Goal: Find specific fact: Find specific fact

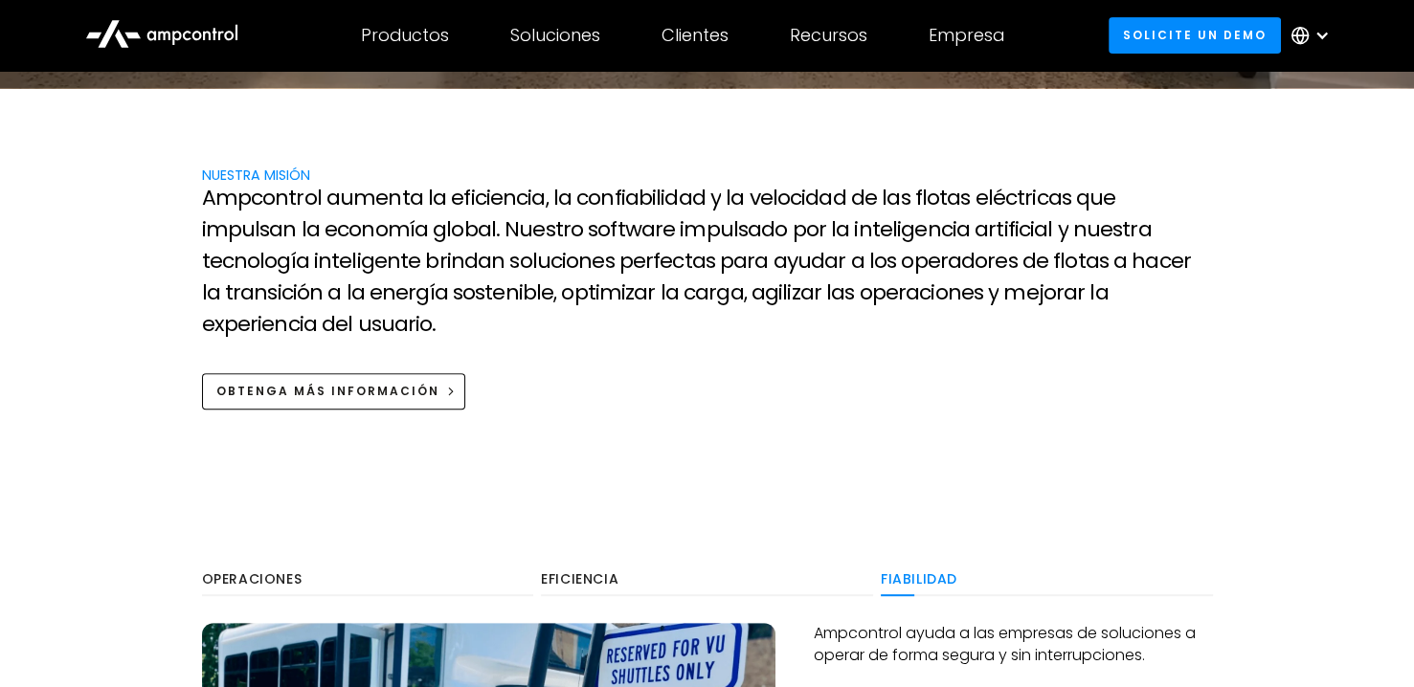
scroll to position [957, 0]
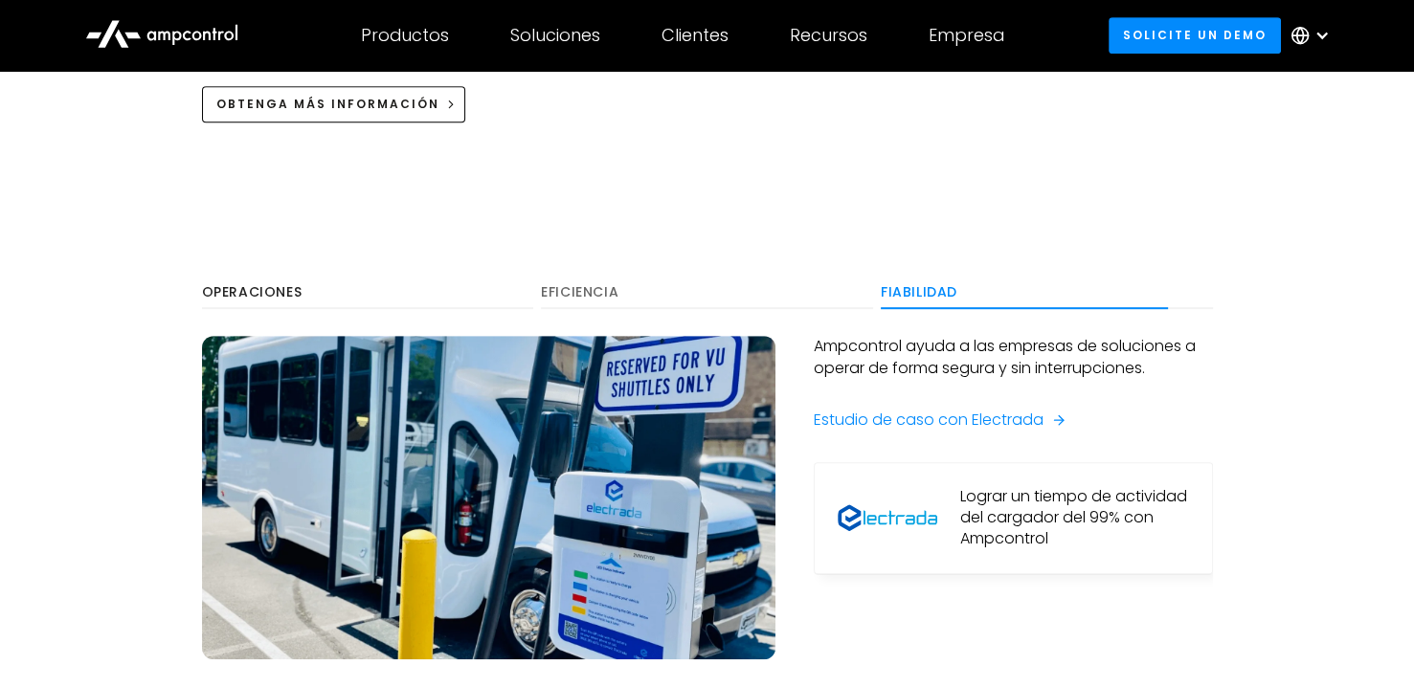
click at [593, 284] on div "Eficiencia" at bounding box center [707, 292] width 332 height 17
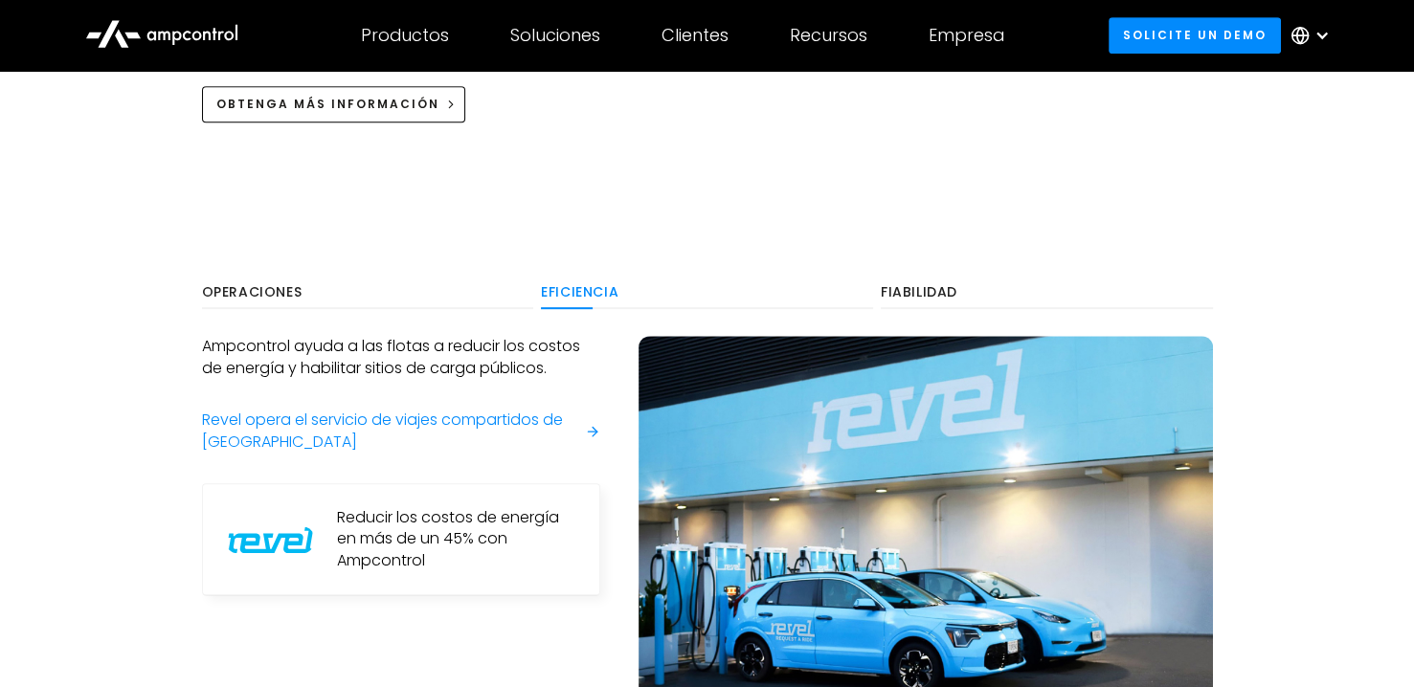
click at [285, 279] on div "Operaciones Eficiencia Fiabilidad Ampcontrol ayuda a las empresas a cargar los …" at bounding box center [707, 519] width 1011 height 486
click at [279, 284] on div "Operaciones" at bounding box center [368, 292] width 332 height 17
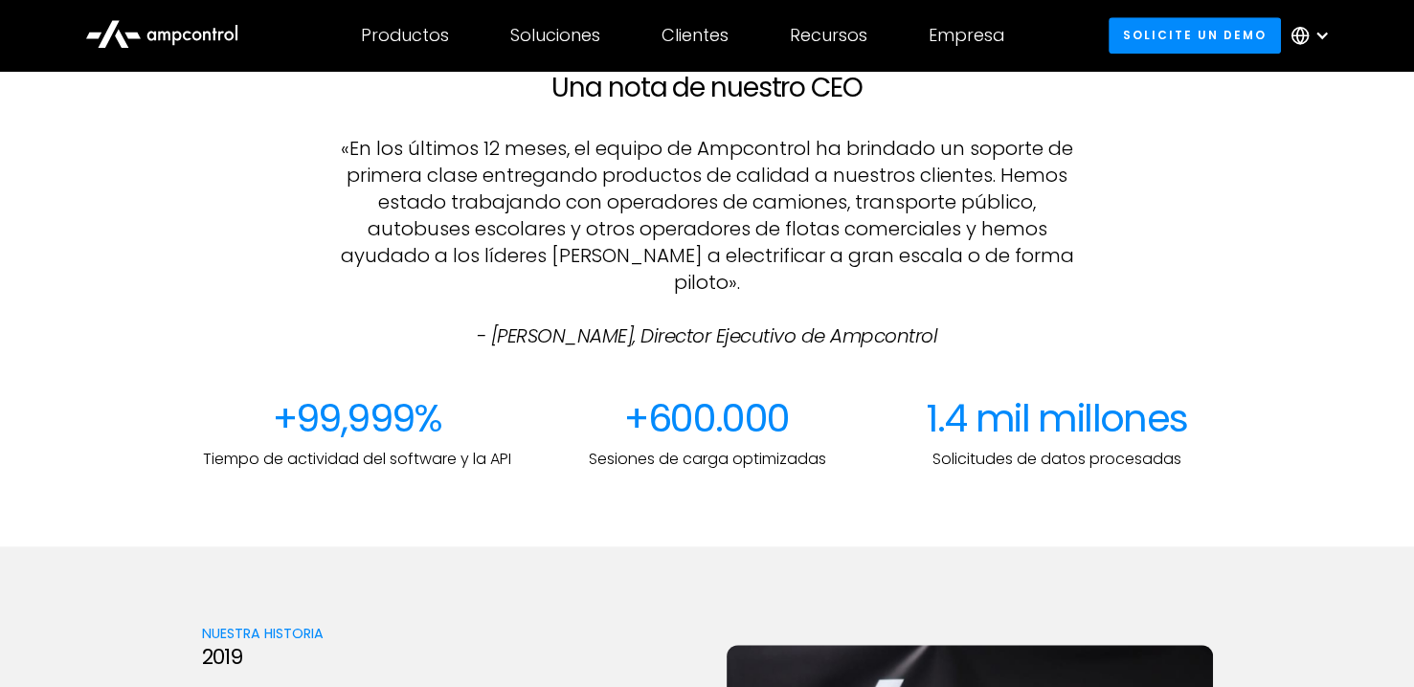
scroll to position [1628, 0]
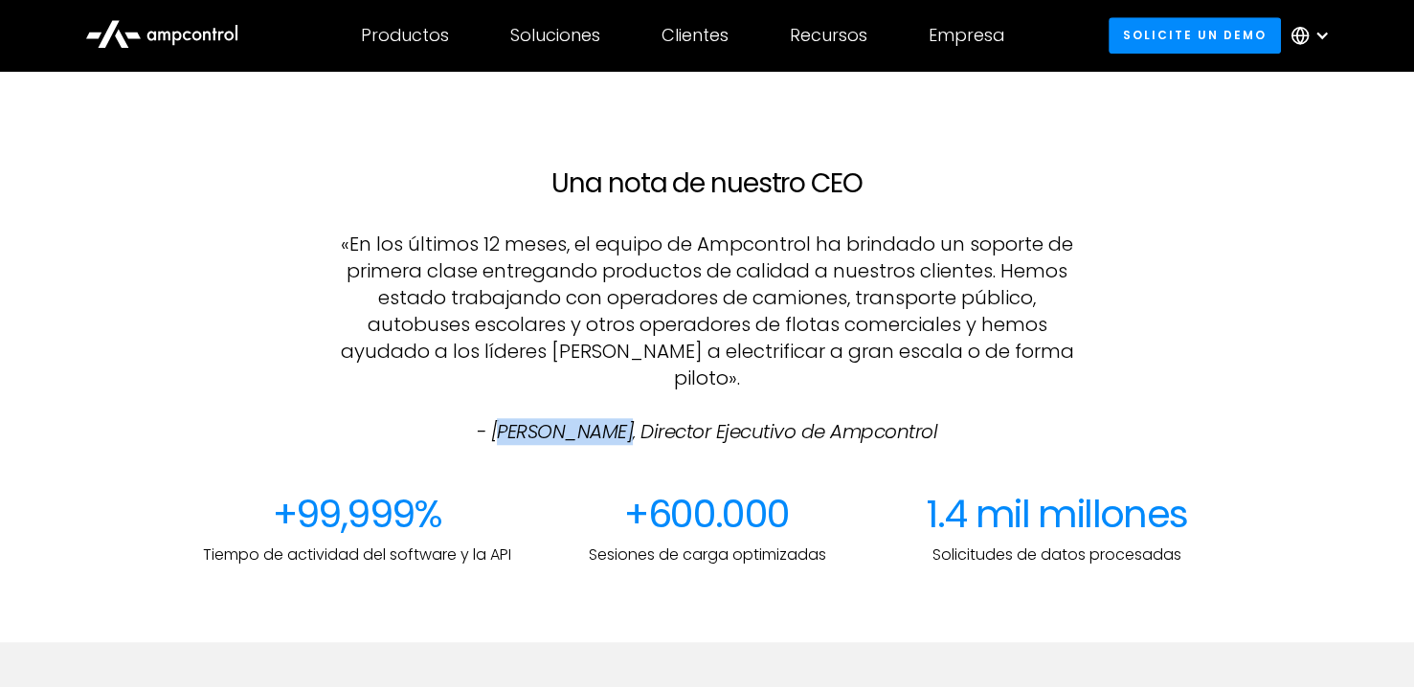
drag, startPoint x: 629, startPoint y: 399, endPoint x: 500, endPoint y: 403, distance: 129.3
click at [501, 418] on em "- [PERSON_NAME], Director Ejecutivo de Ampcontrol" at bounding box center [707, 431] width 461 height 27
copy em "oachim Lohse"
click at [529, 418] on em "- [PERSON_NAME], Director Ejecutivo de Ampcontrol" at bounding box center [707, 431] width 461 height 27
drag, startPoint x: 500, startPoint y: 394, endPoint x: 538, endPoint y: 394, distance: 38.3
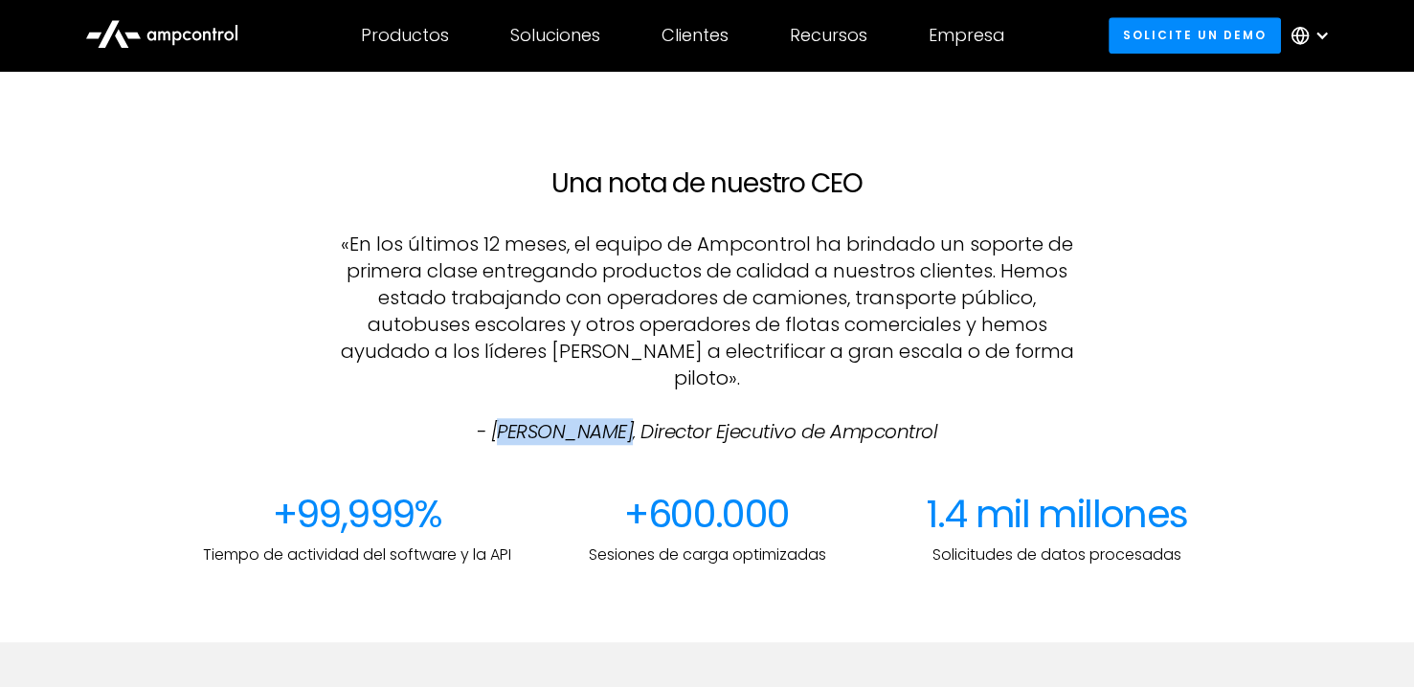
click at [538, 418] on em "- [PERSON_NAME], Director Ejecutivo de Ampcontrol" at bounding box center [707, 431] width 461 height 27
click at [611, 418] on em "- [PERSON_NAME], Director Ejecutivo de Ampcontrol" at bounding box center [707, 431] width 461 height 27
drag, startPoint x: 625, startPoint y: 394, endPoint x: 493, endPoint y: 395, distance: 132.1
click at [493, 418] on em "- [PERSON_NAME], Director Ejecutivo de Ampcontrol" at bounding box center [707, 431] width 461 height 27
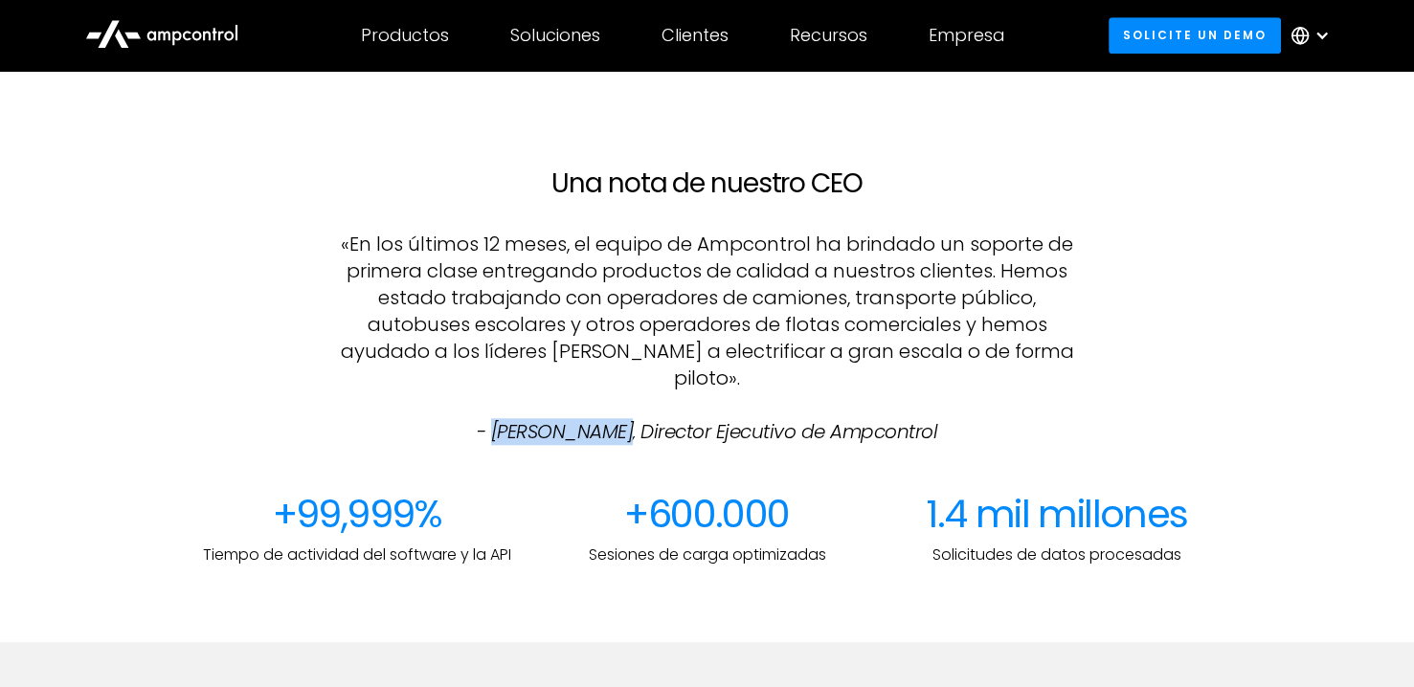
copy em "[PERSON_NAME]"
